Goal: Find specific page/section: Find specific page/section

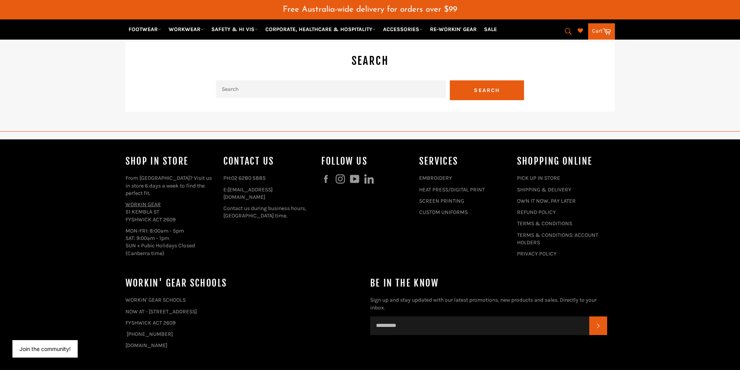
scroll to position [1901, 0]
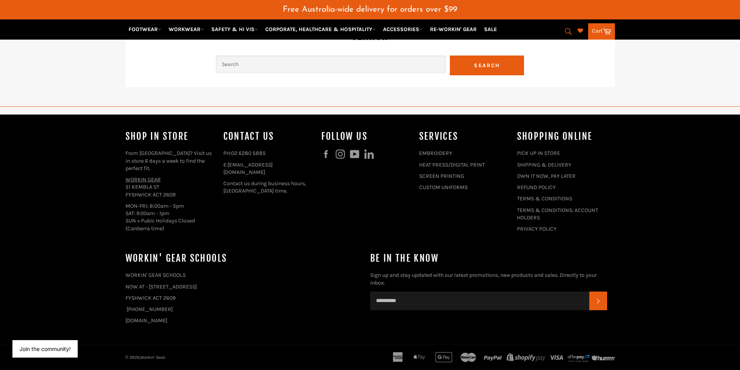
click at [339, 61] on input "Search" at bounding box center [331, 64] width 230 height 17
type input "st francis xavier college"
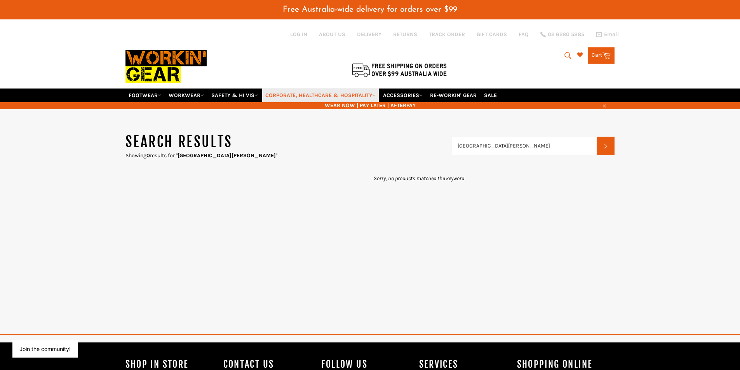
click at [308, 96] on link "CORPORATE, HEALTHCARE & HOSPITALITY" at bounding box center [320, 96] width 117 height 14
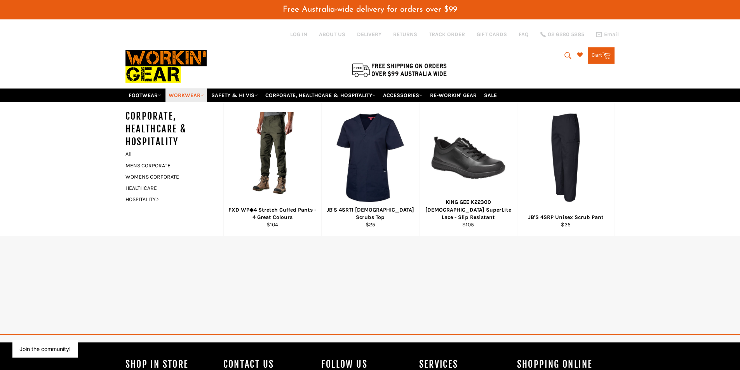
click at [177, 98] on link "WORKWEAR" at bounding box center [187, 96] width 42 height 14
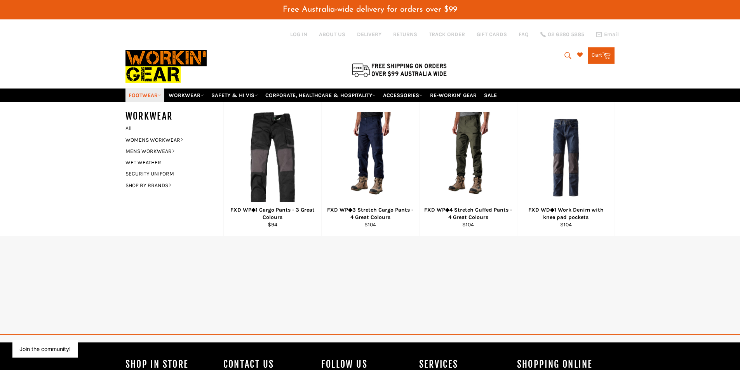
click at [150, 96] on link "FOOTWEAR" at bounding box center [145, 96] width 39 height 14
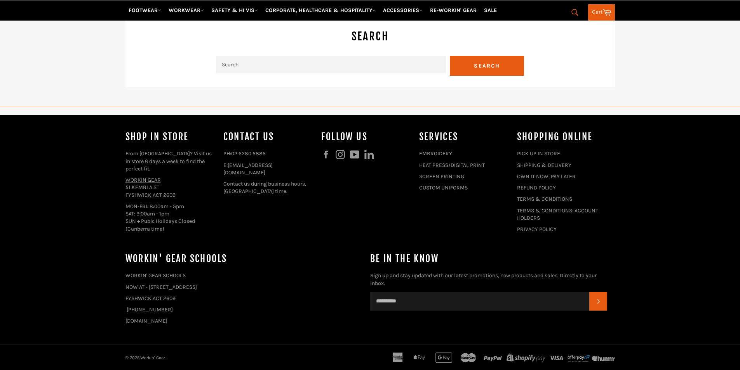
scroll to position [1901, 0]
